Goal: Information Seeking & Learning: Check status

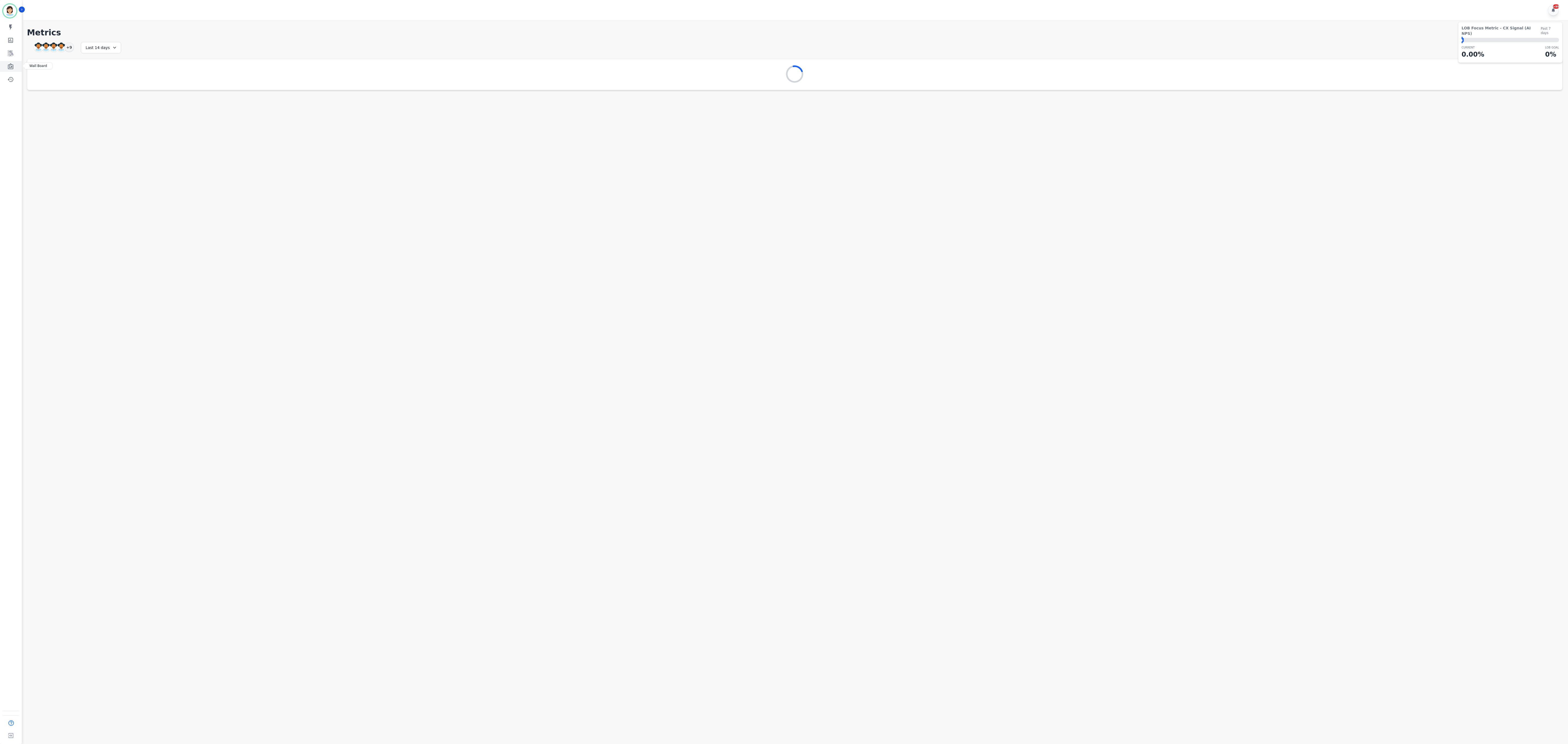
click at [12, 65] on icon "Sidebar" at bounding box center [10, 66] width 5 height 6
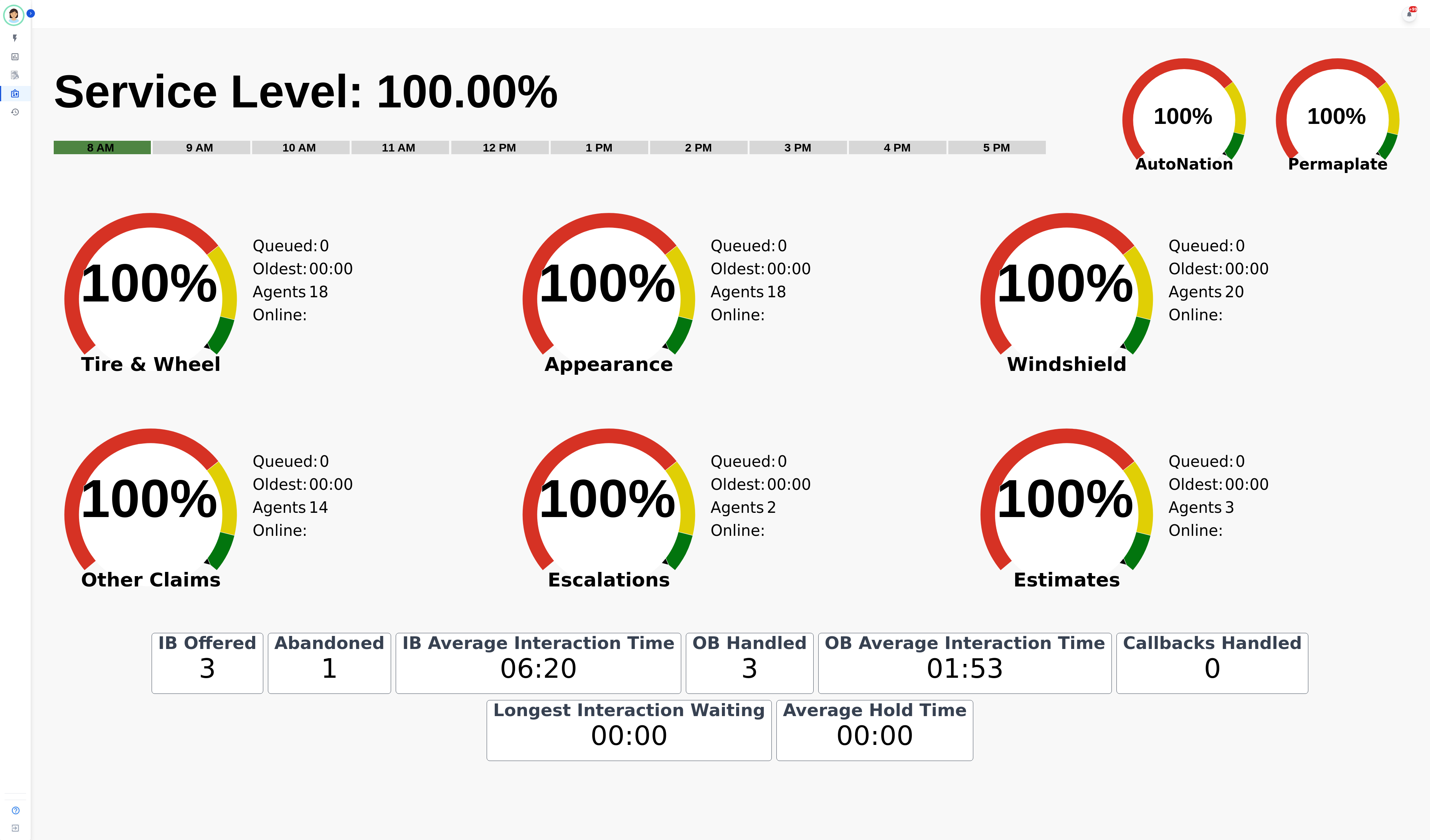
click at [349, 564] on div "Created with Highcharts 10.3.3 100% ​ 100% Other Claims Queued: 0 Oldest: 00:00…" at bounding box center [272, 528] width 453 height 211
click at [480, 586] on div "Created with Highcharts 10.3.3 100% ​ 100% Other Claims Queued: 0 Oldest: 00:00…" at bounding box center [272, 528] width 453 height 211
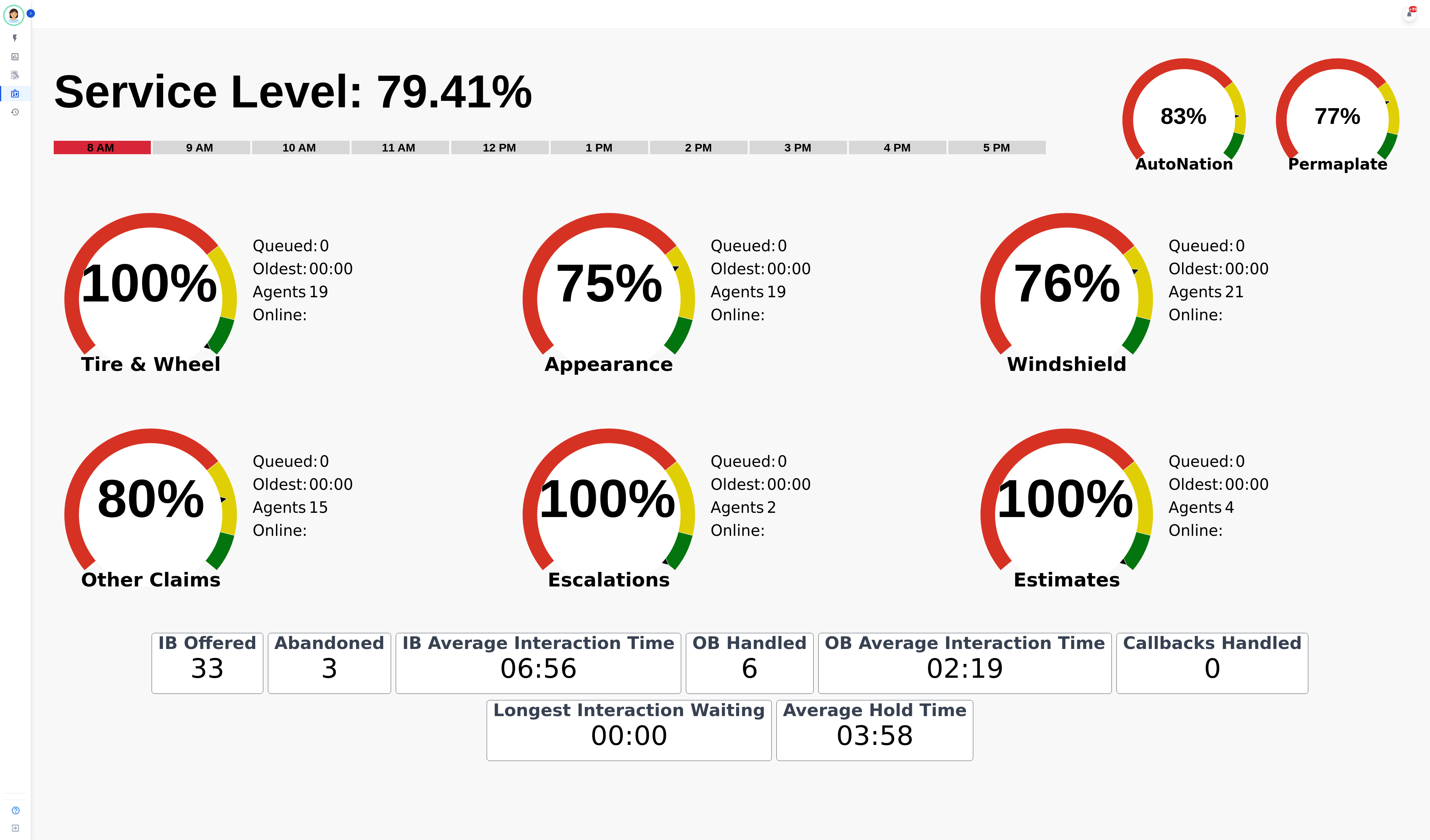
click at [603, 391] on icon "Created with Highcharts 10.3.3 75% ​ 75%" at bounding box center [609, 293] width 211 height 211
click at [343, 529] on div "Created with Highcharts 10.3.3 67% ​ 67% Other Claims Queued: 0 Oldest: 00:00 A…" at bounding box center [272, 528] width 453 height 211
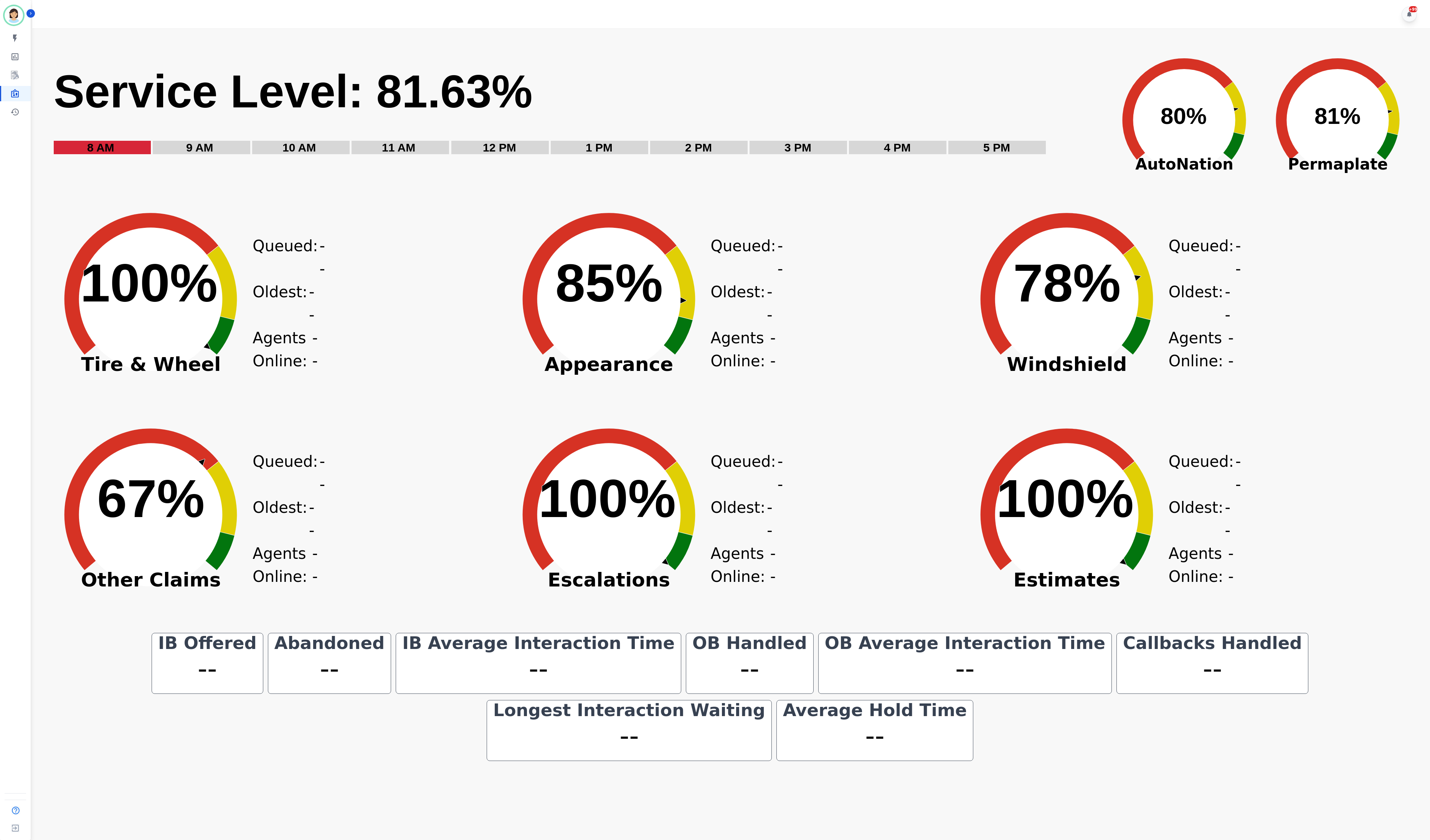
click at [208, 809] on main "Created with Highcharts 10.3.3 Service Level: 81.63% 5 PM 4 PM 3 PM 2 PM 1 PM 1…" at bounding box center [730, 448] width 1400 height 840
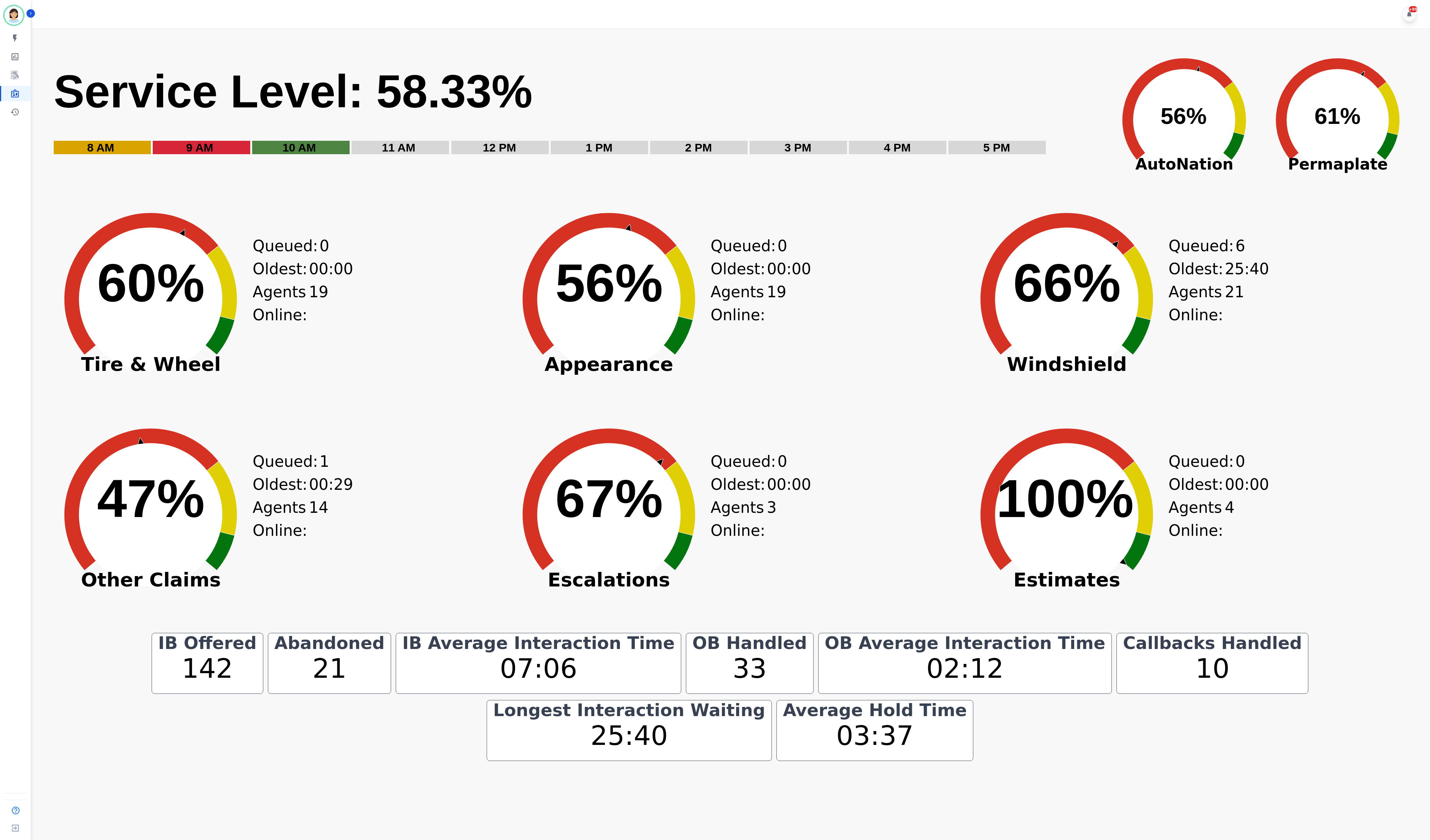
click at [324, 510] on div "Created with Highcharts 10.3.3 47% ​ 47% Other Claims Queued: 1 Oldest: 00:29 A…" at bounding box center [272, 528] width 453 height 211
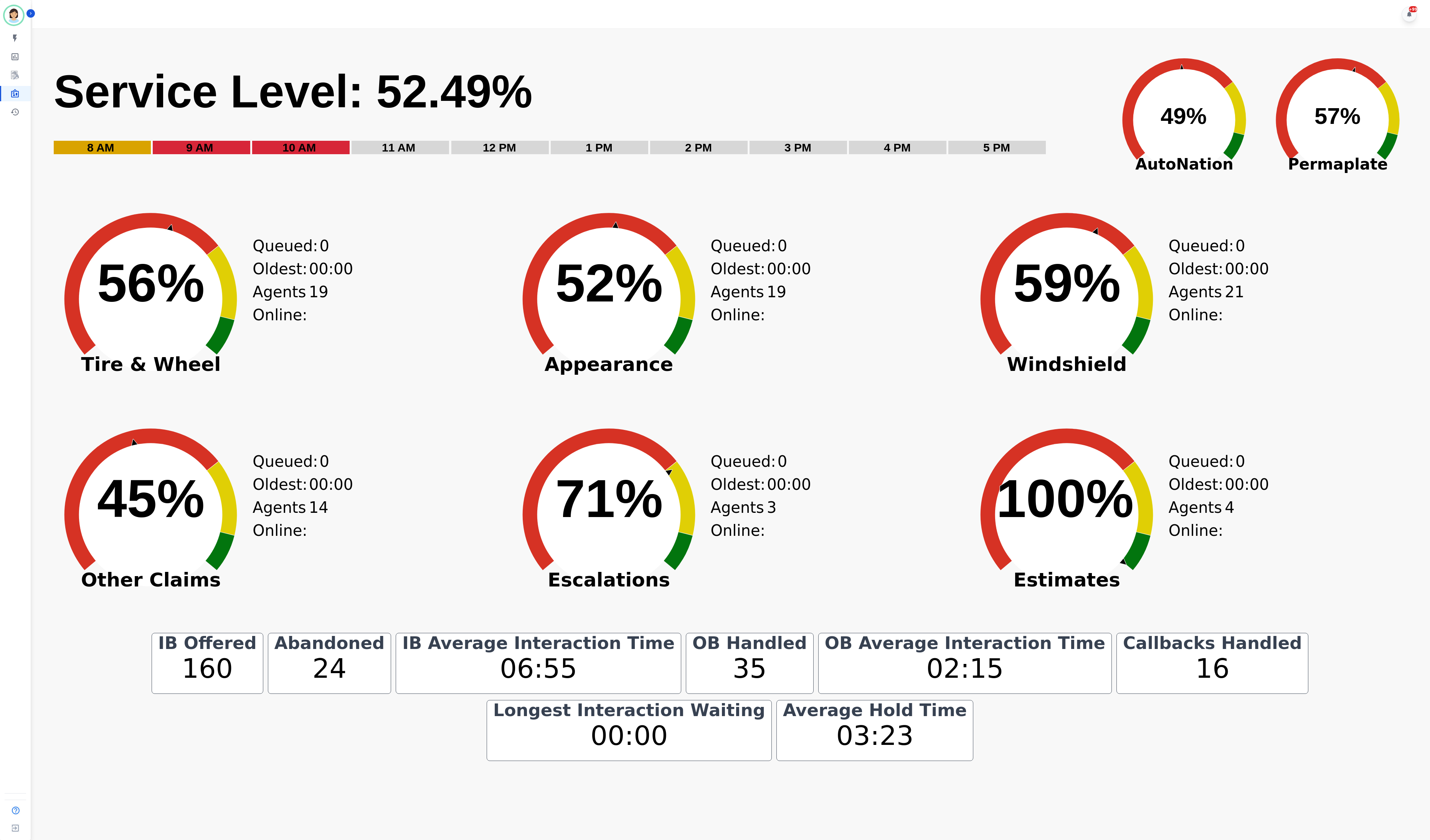
click at [155, 488] on text "45% ​ 45%" at bounding box center [150, 499] width 107 height 60
click at [127, 613] on icon "Created with Highcharts 10.3.3 41% ​ 41%" at bounding box center [151, 509] width 211 height 211
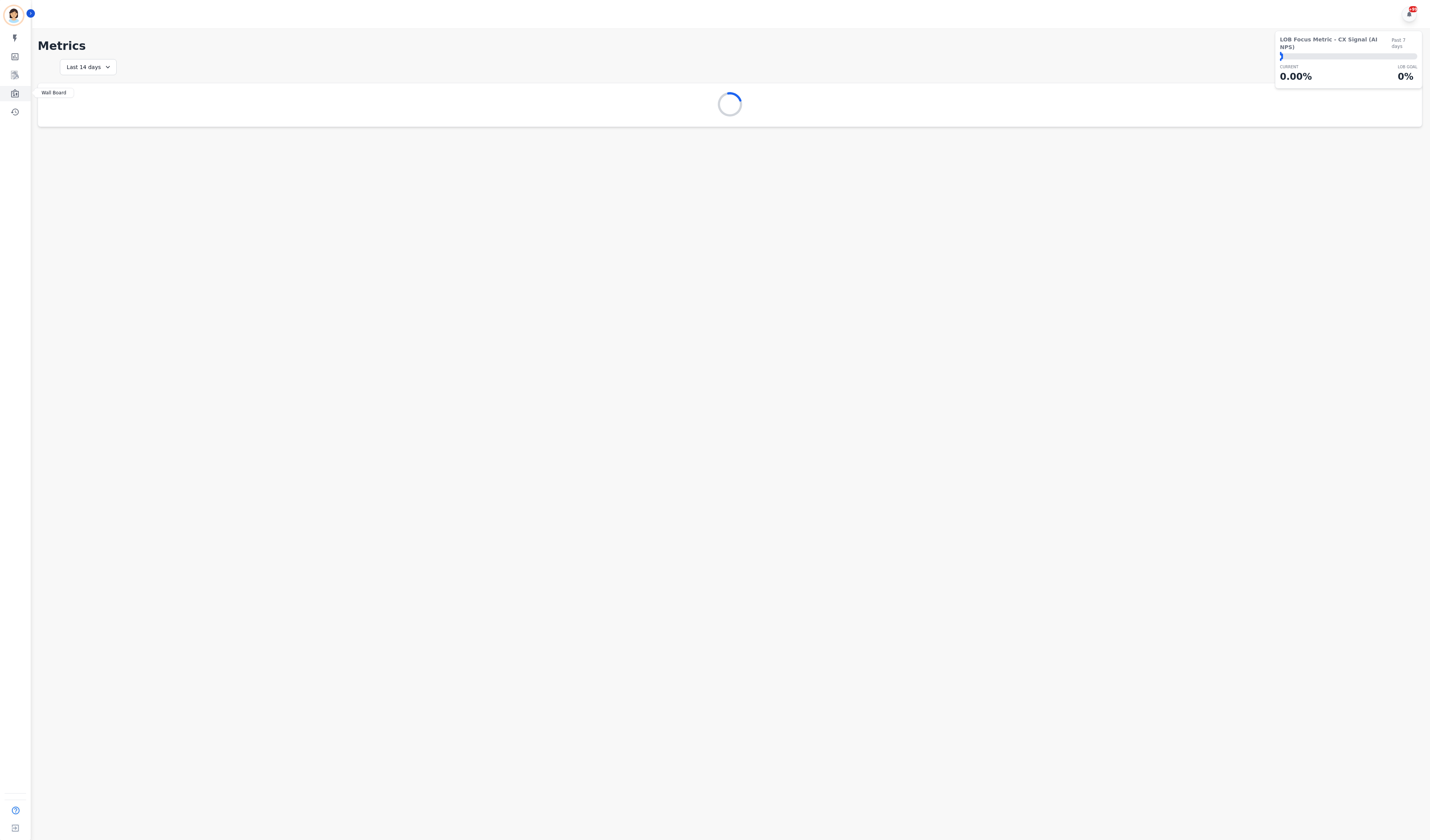
click at [9, 91] on link "Sidebar" at bounding box center [15, 94] width 29 height 15
